Goal: Communication & Community: Connect with others

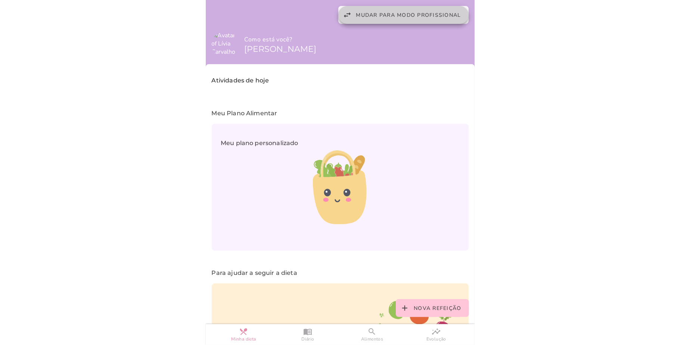
click at [393, 13] on span "Mudar para modo profissional" at bounding box center [408, 15] width 105 height 7
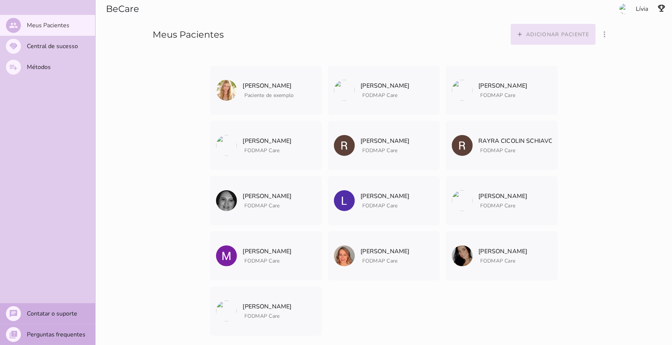
click at [534, 31] on span "Adicionar paciente" at bounding box center [558, 34] width 63 height 7
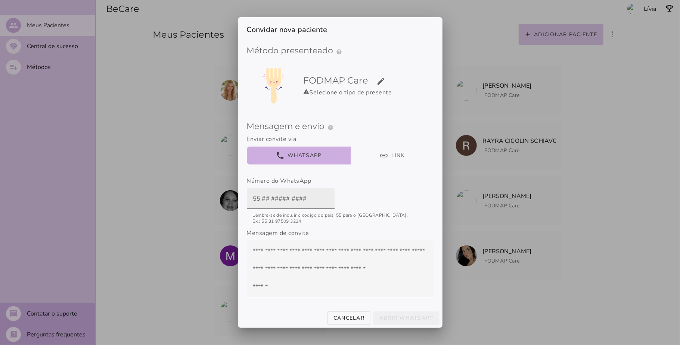
paste input "[PHONE_NUMBER]"
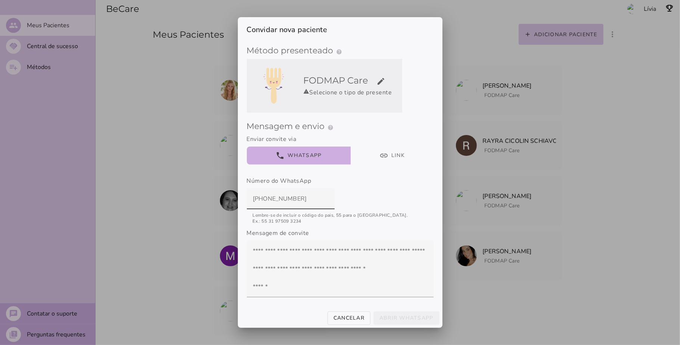
type input "[PHONE_NUMBER]"
type mwc-textfield "[PHONE_NUMBER]"
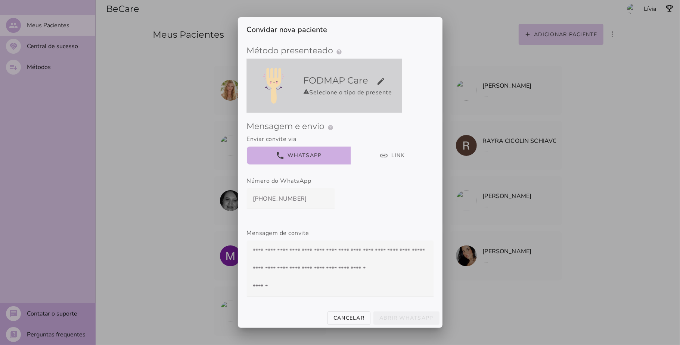
click at [386, 79] on h5 "FODMAP Care edit" at bounding box center [351, 81] width 96 height 12
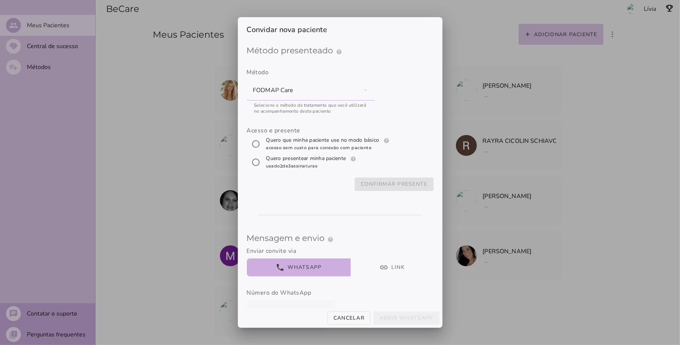
click at [312, 140] on label "Quero que minha paciente use no modo básico help Modo básico Registros e diário…" at bounding box center [329, 144] width 128 height 15
radio input "****"
type mwc-radio "trial-extension"
click at [0, 0] on slot "Confirmar presente" at bounding box center [0, 0] width 0 height 0
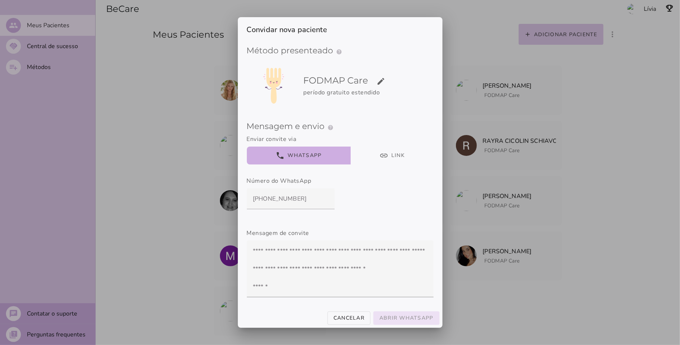
click at [0, 0] on slot "Abrir WhatsApp" at bounding box center [0, 0] width 0 height 0
